Goal: Use online tool/utility: Utilize a website feature to perform a specific function

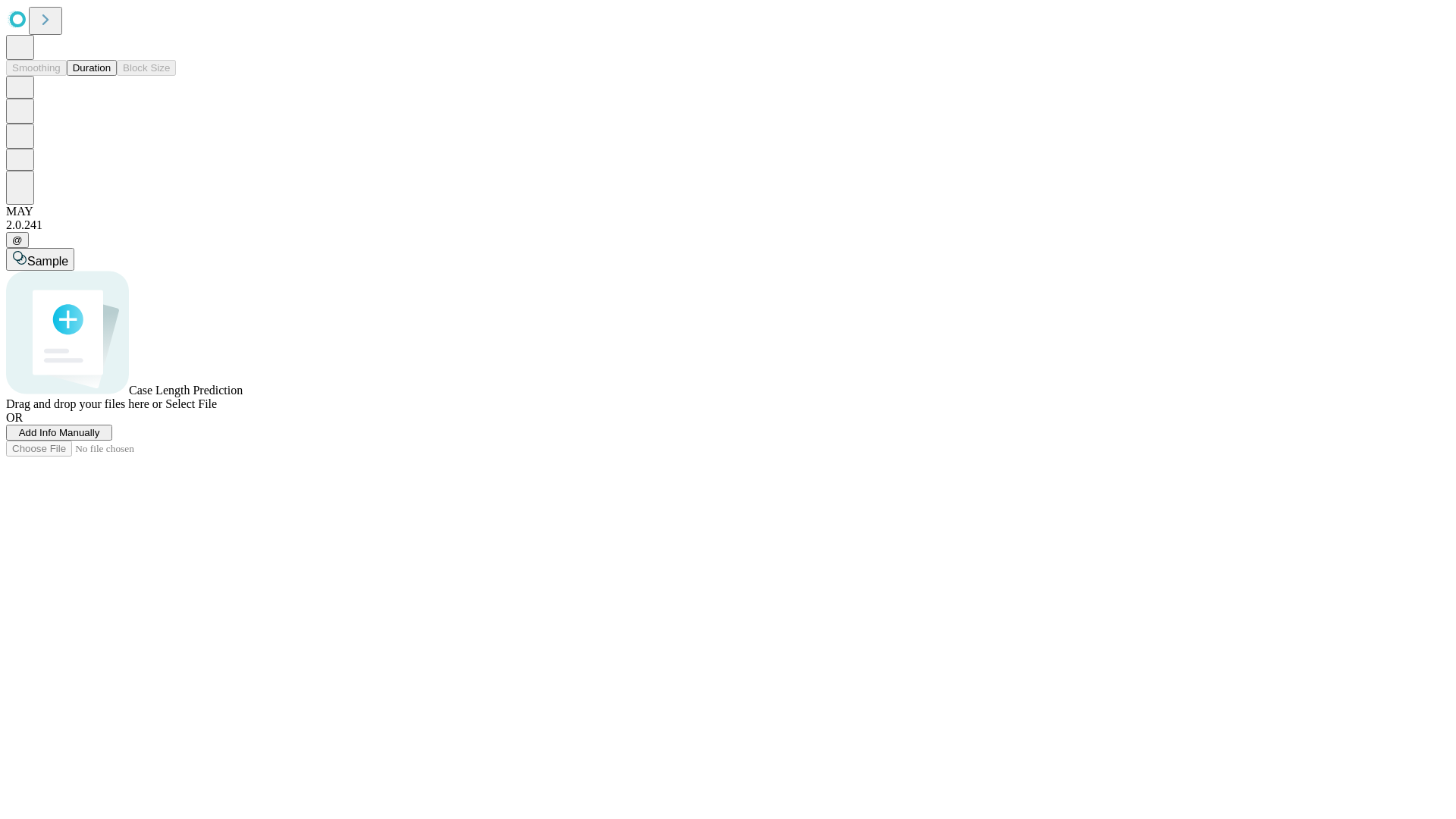
click at [111, 76] on button "Duration" at bounding box center [92, 67] width 50 height 16
click at [100, 438] on span "Add Info Manually" at bounding box center [59, 433] width 81 height 11
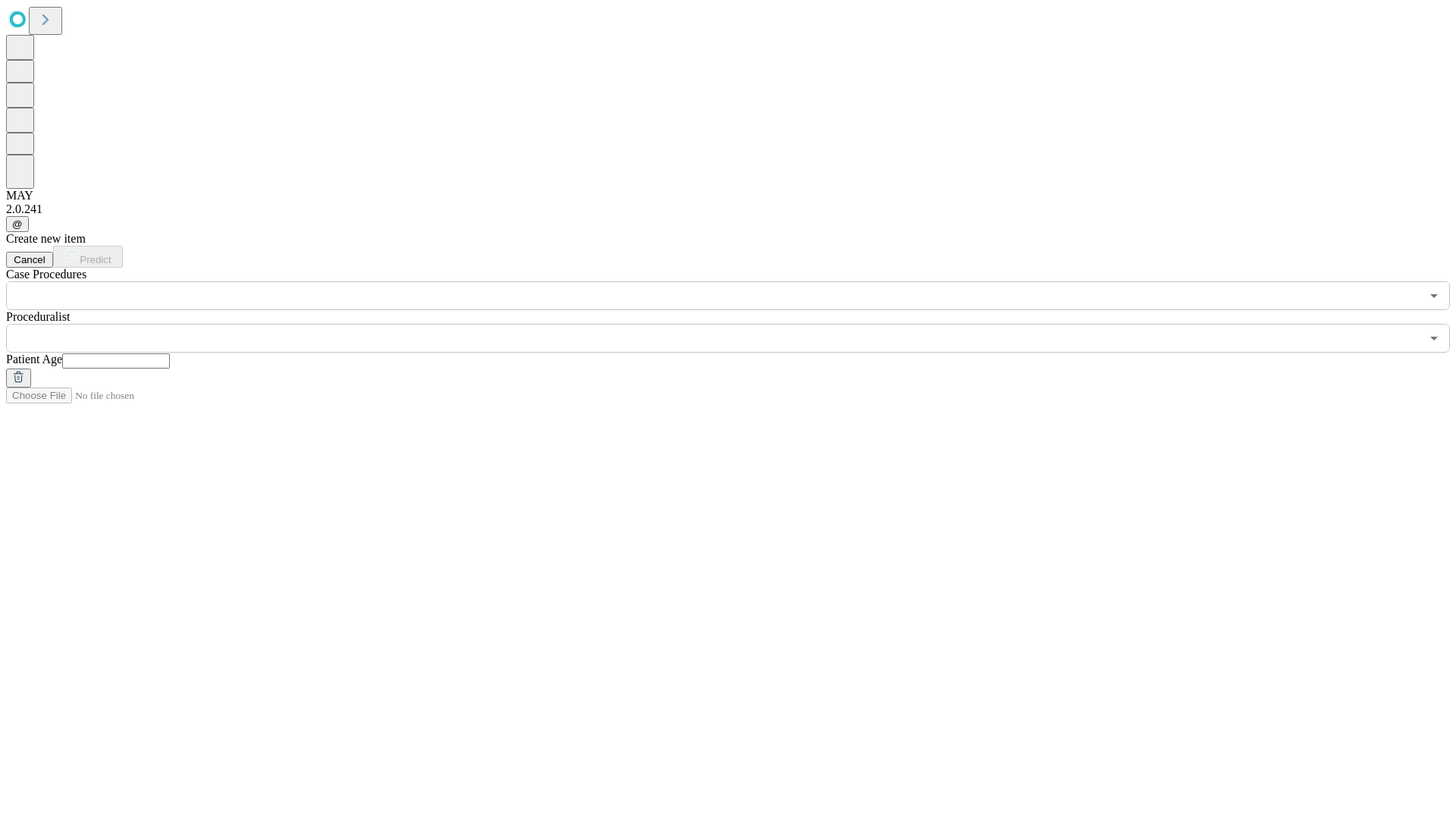
click at [170, 353] on input "text" at bounding box center [116, 361] width 108 height 16
type input "**"
click at [739, 324] on input "text" at bounding box center [713, 338] width 1414 height 28
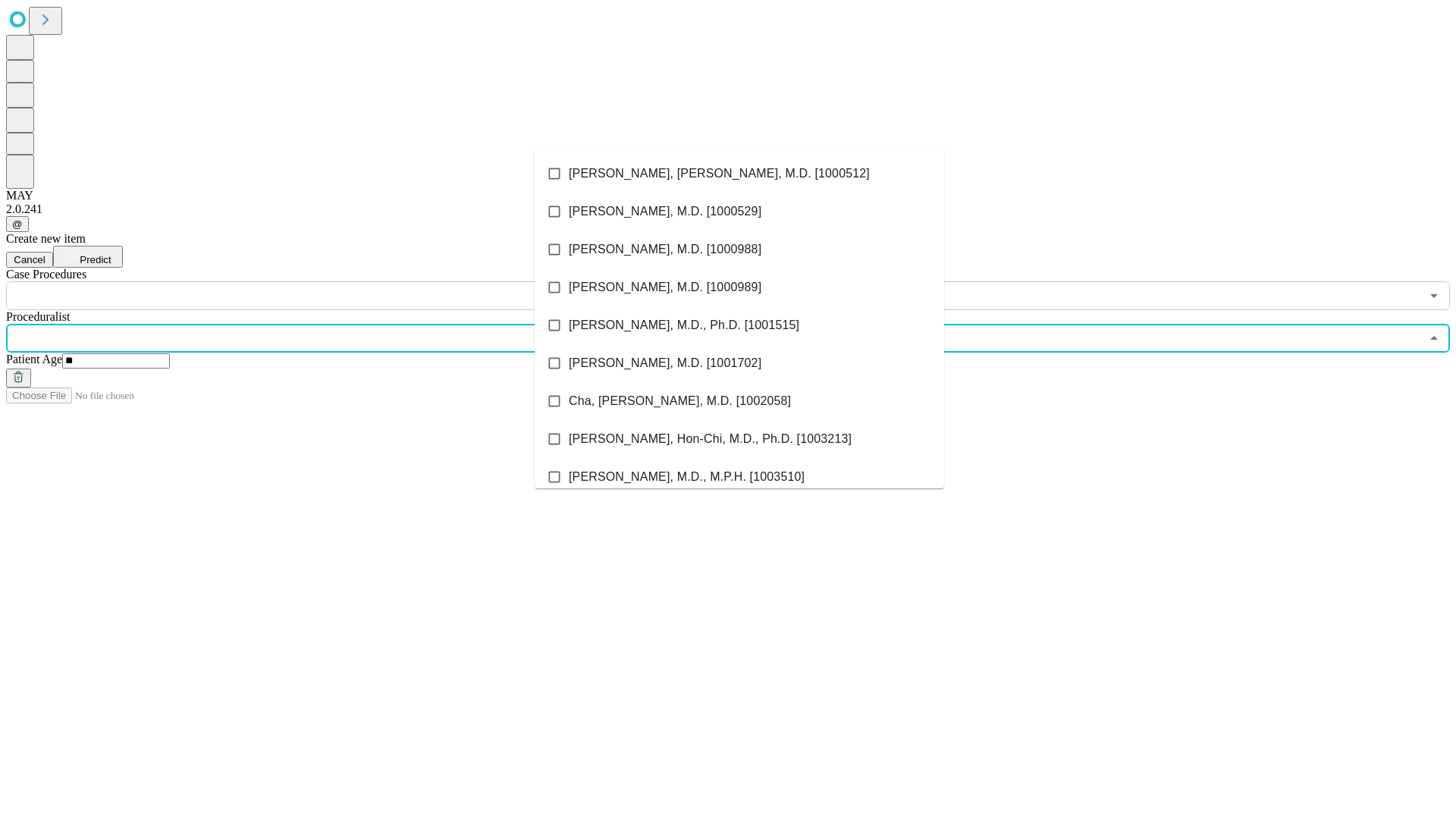
click at [739, 174] on li "[PERSON_NAME], [PERSON_NAME], M.D. [1000512]" at bounding box center [739, 173] width 409 height 38
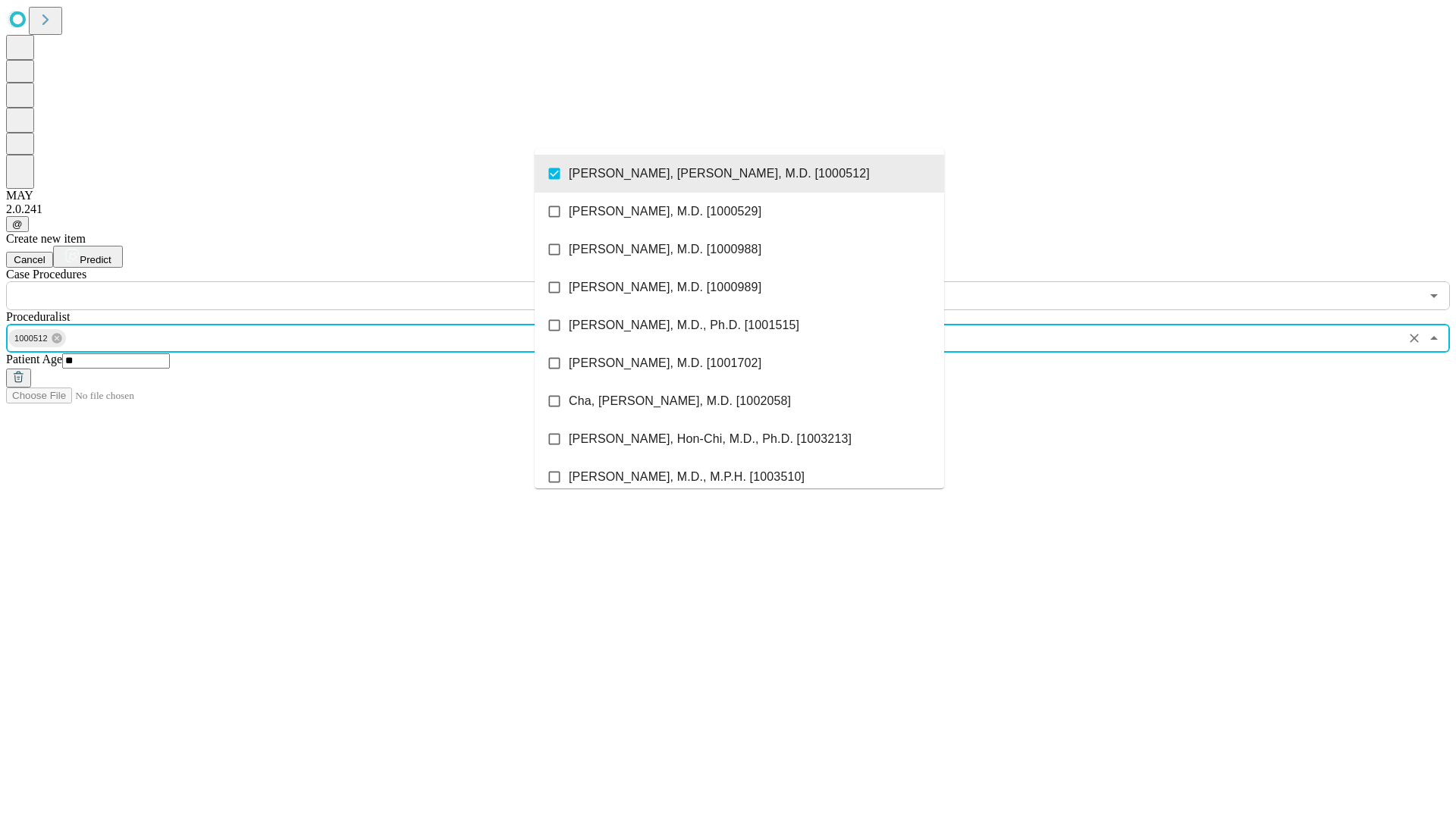
click at [318, 281] on input "text" at bounding box center [713, 295] width 1414 height 28
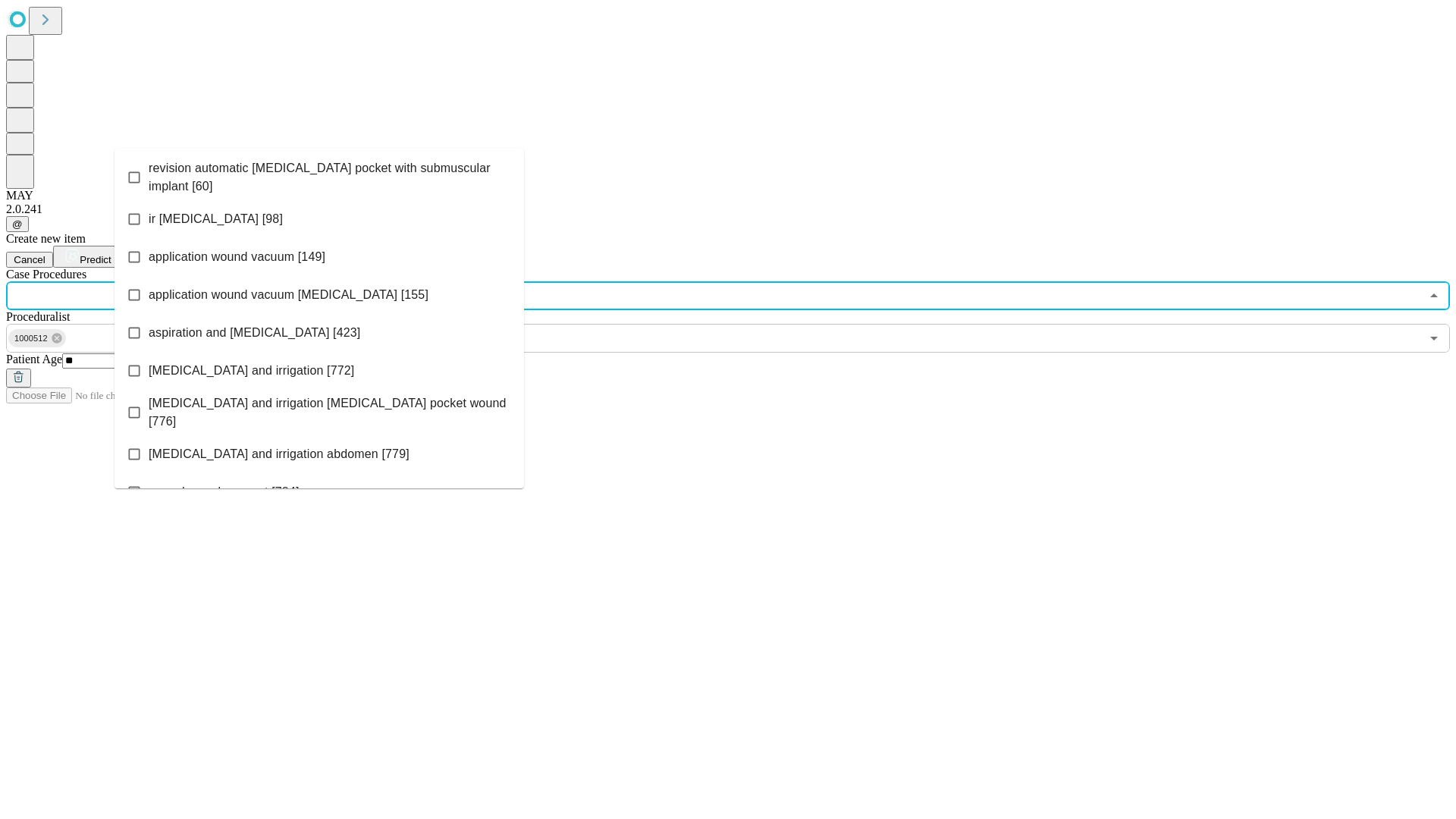
click at [319, 174] on span "revision automatic [MEDICAL_DATA] pocket with submuscular implant [60]" at bounding box center [329, 178] width 363 height 37
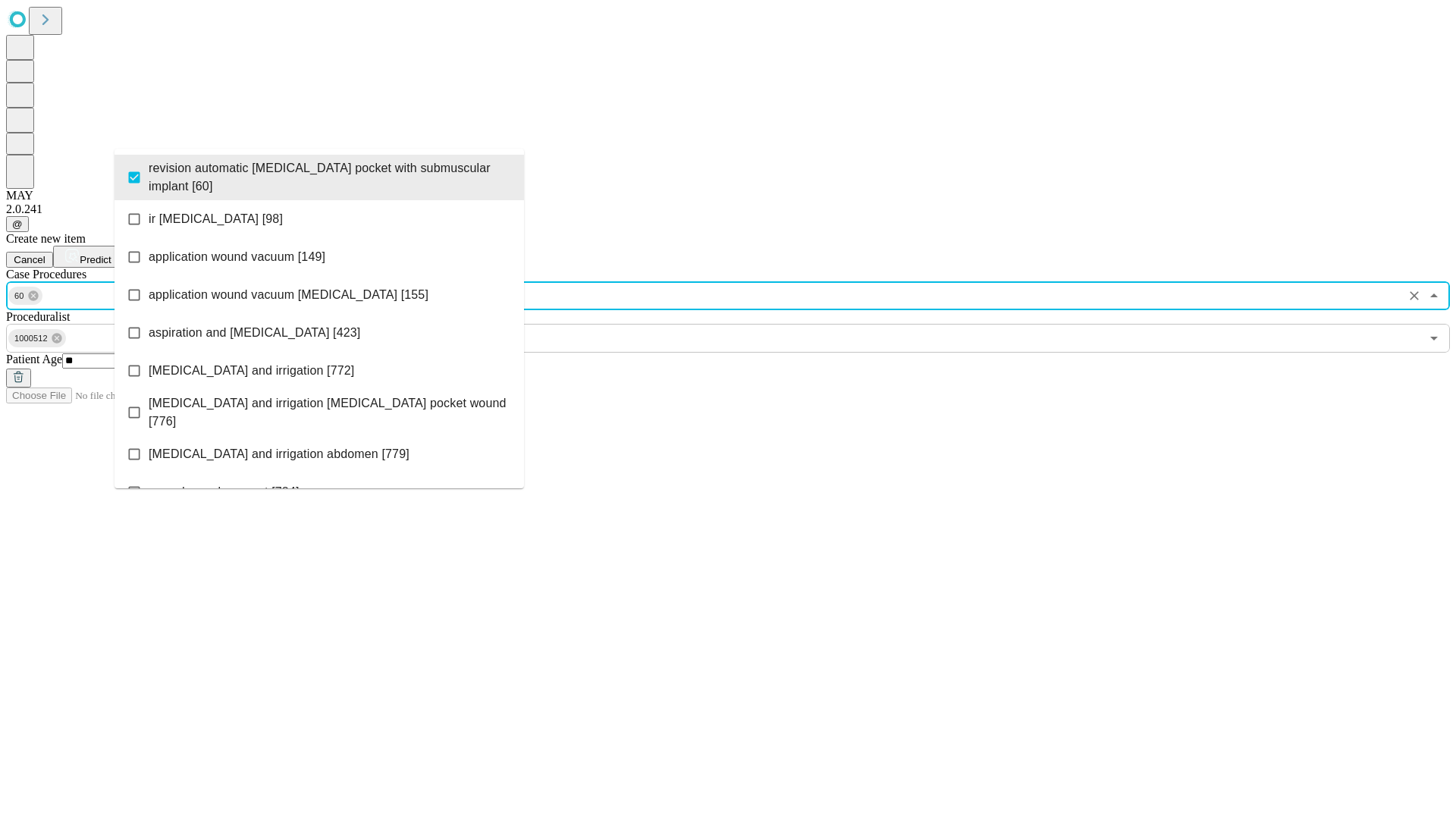
click at [111, 254] on span "Predict" at bounding box center [95, 260] width 31 height 11
